Goal: Book appointment/travel/reservation

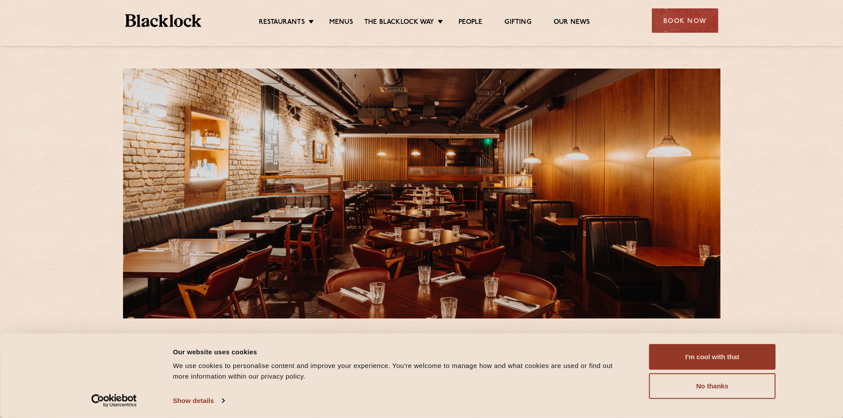
click at [18, 15] on div "Restaurants Soho City Shoreditch Covent Garden Canary Wharf Manchester Birmingh…" at bounding box center [421, 23] width 843 height 46
click at [341, 25] on link "Menus" at bounding box center [341, 23] width 24 height 10
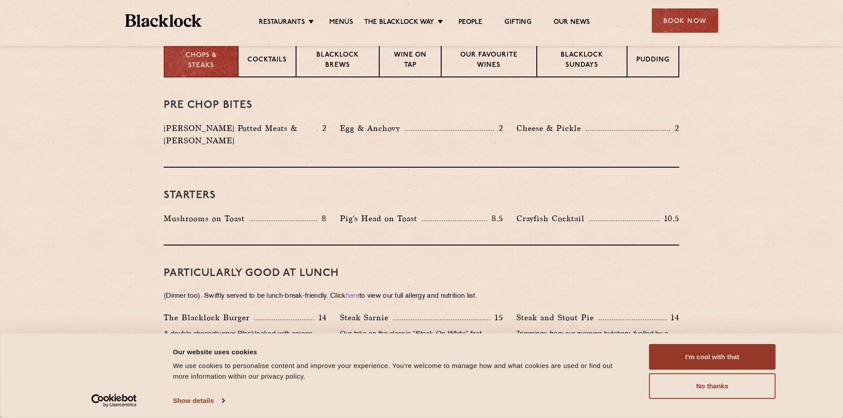
scroll to position [310, 0]
